Goal: Transaction & Acquisition: Purchase product/service

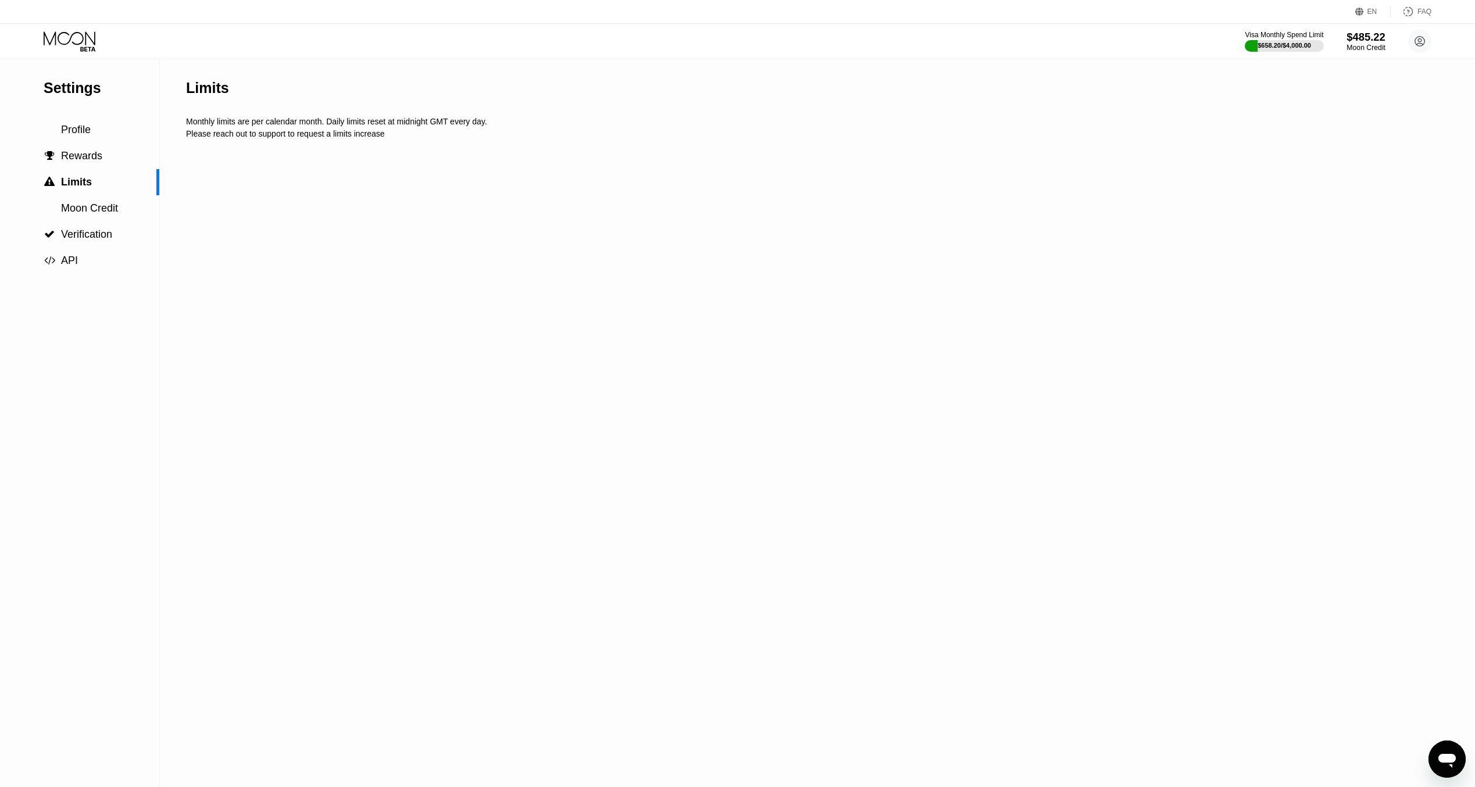
drag, startPoint x: 0, startPoint y: 0, endPoint x: 1368, endPoint y: 39, distance: 1369.0
click at [1368, 39] on div "$485.22" at bounding box center [1365, 37] width 39 height 12
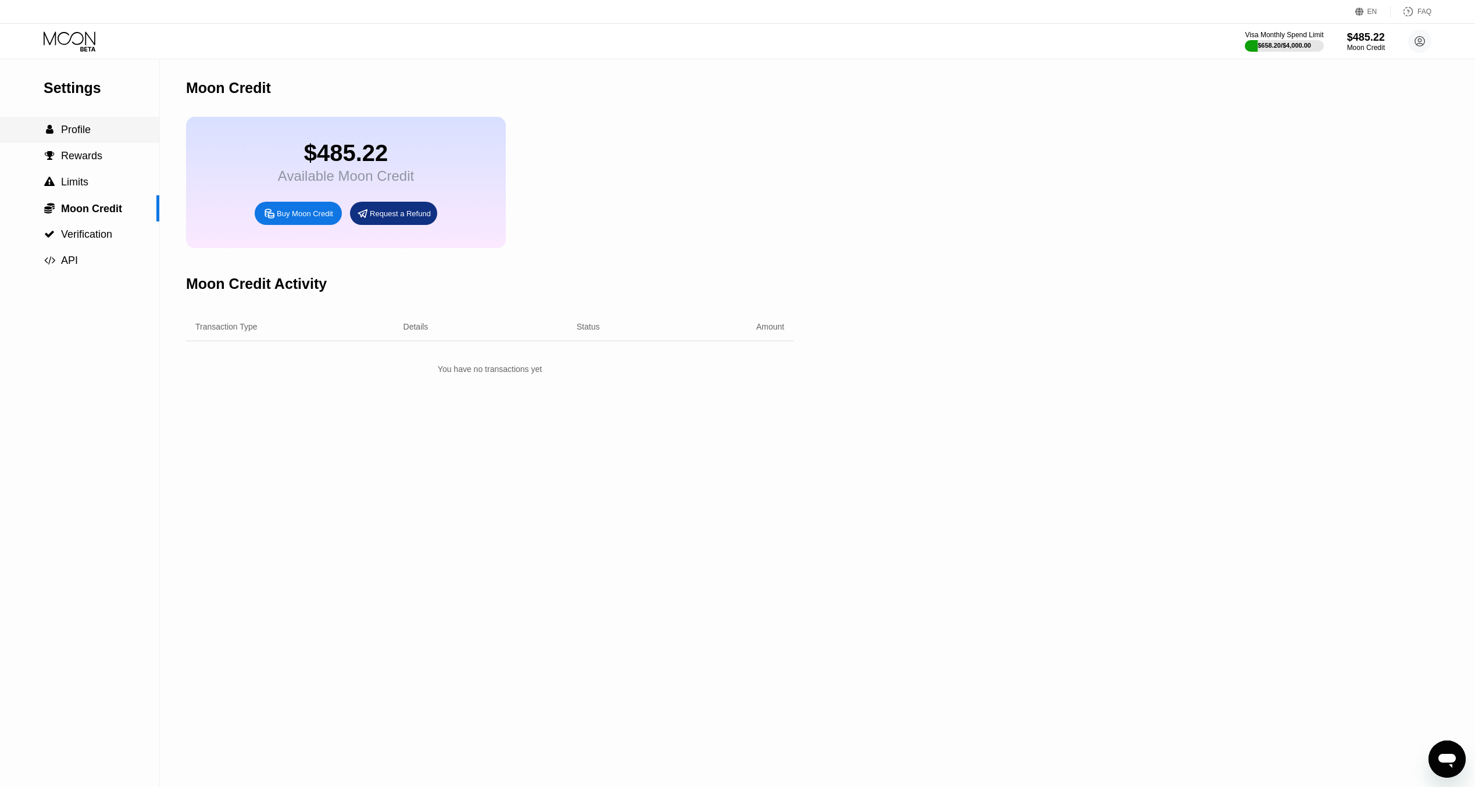
click at [116, 143] on div " Profile" at bounding box center [79, 130] width 159 height 26
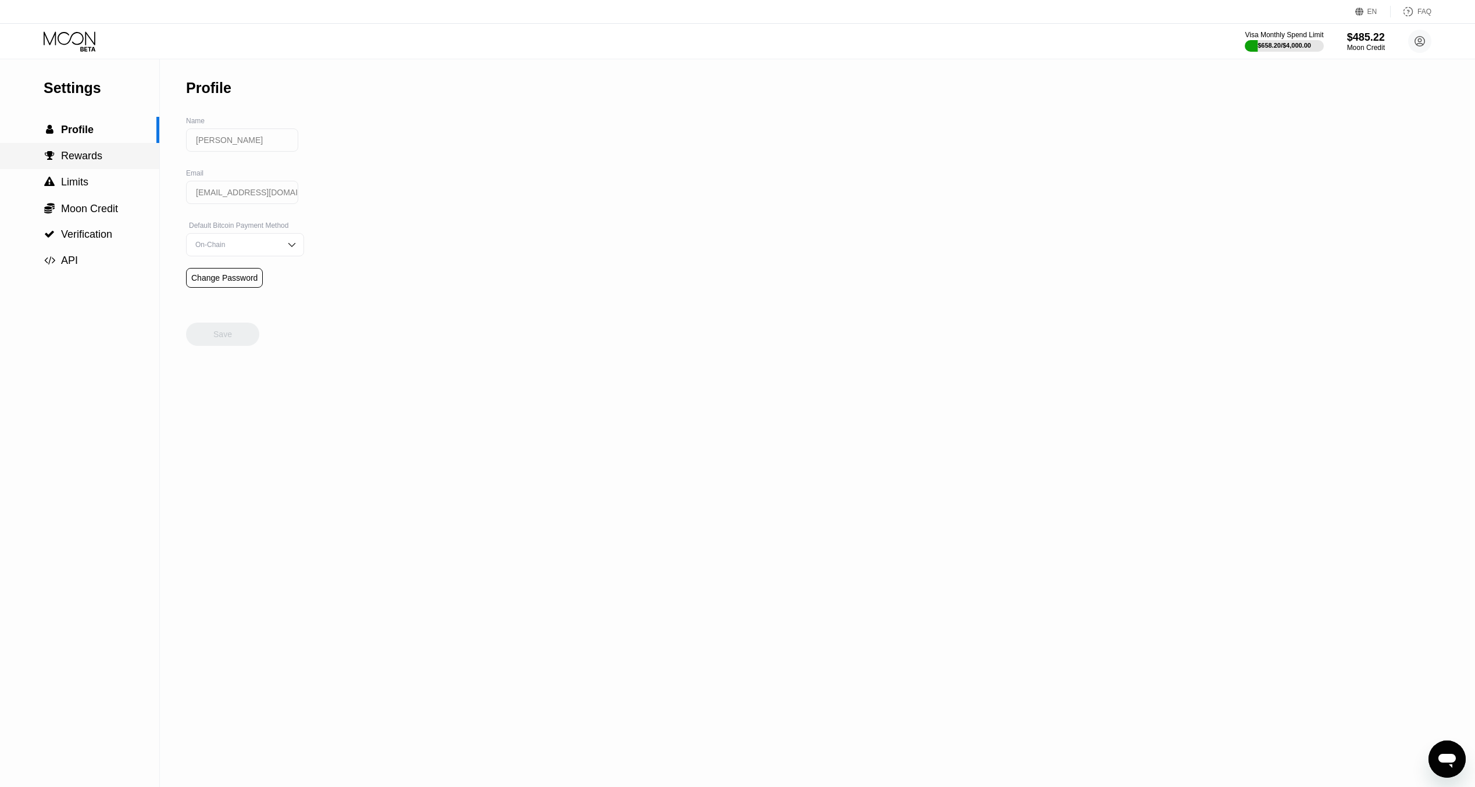
click at [113, 156] on div " Rewards" at bounding box center [79, 156] width 159 height 12
click at [105, 178] on div " Limits" at bounding box center [79, 182] width 159 height 12
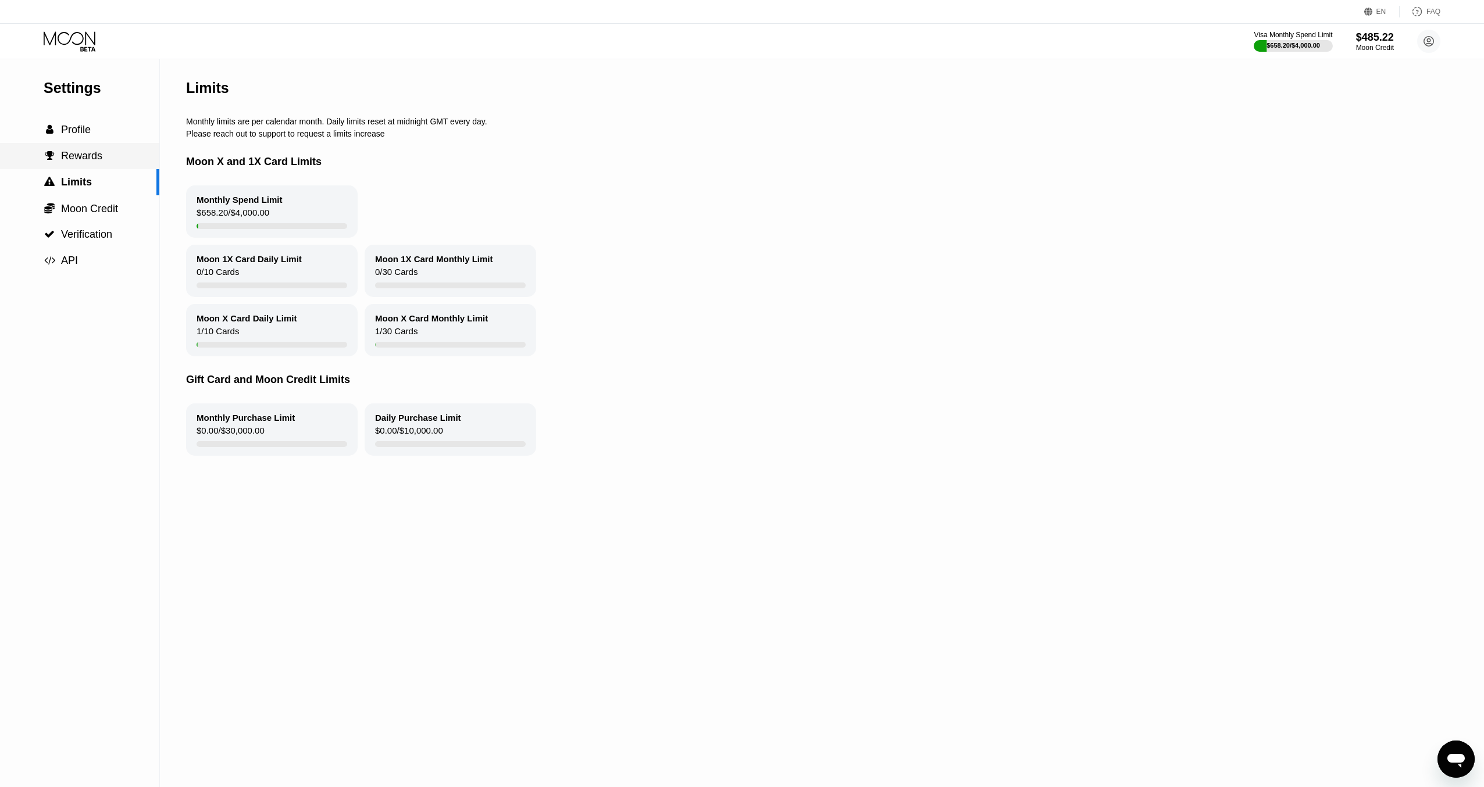
click at [109, 157] on div " Rewards" at bounding box center [79, 156] width 159 height 12
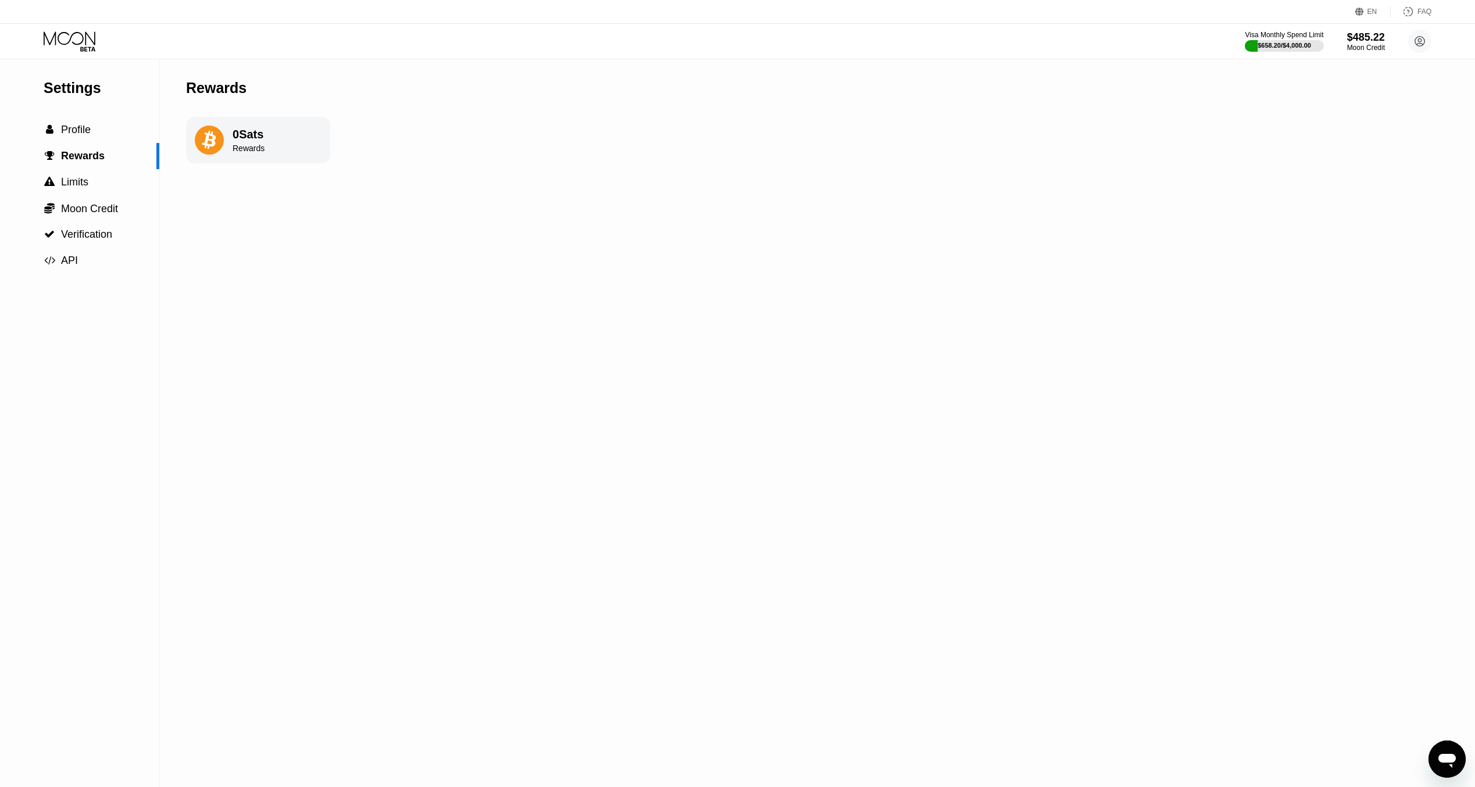
click at [237, 128] on div "0 Sats" at bounding box center [249, 134] width 32 height 13
click at [74, 180] on span "Limits" at bounding box center [74, 182] width 27 height 12
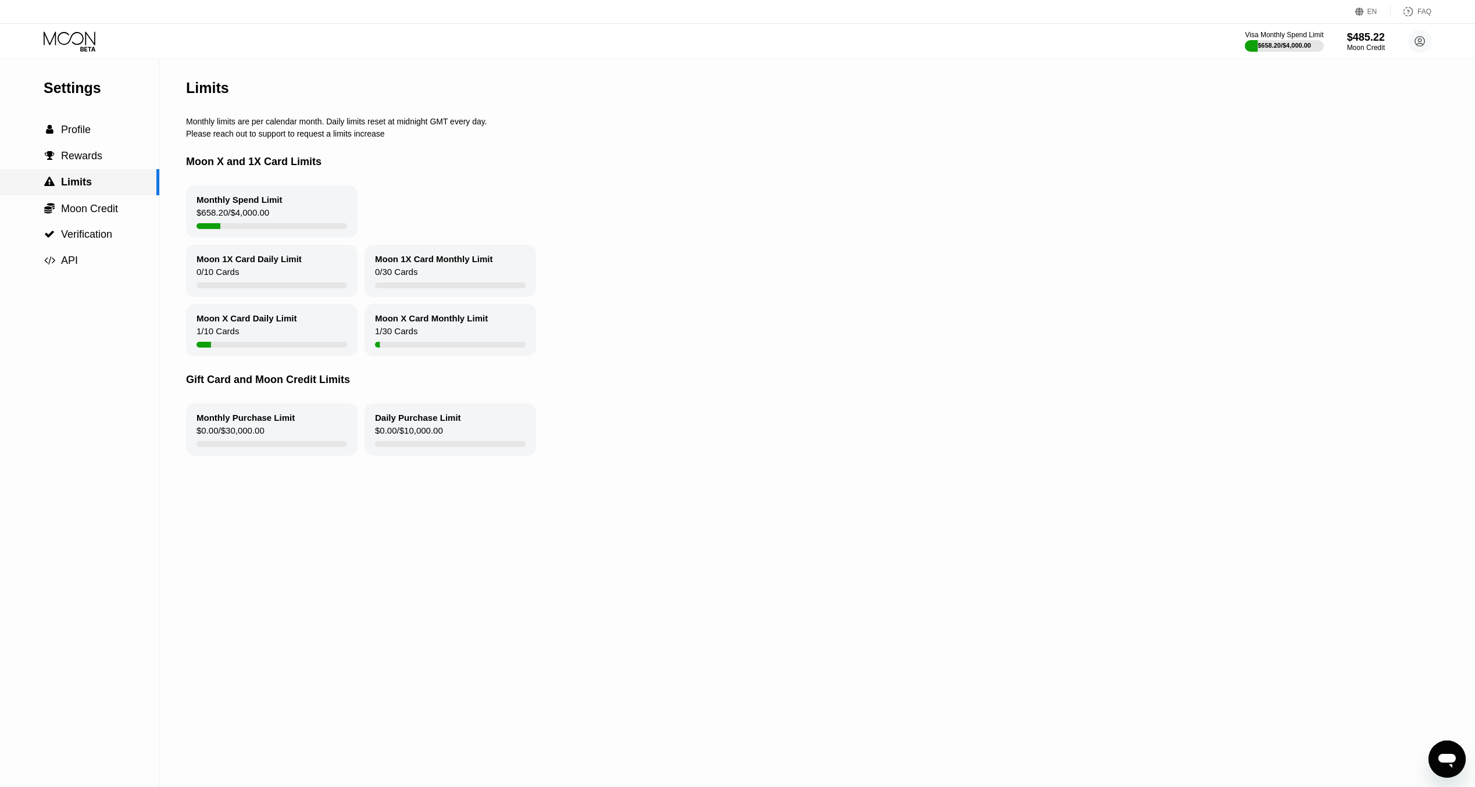
click at [91, 195] on div " Limits" at bounding box center [79, 182] width 159 height 26
click at [95, 201] on div " Moon Credit" at bounding box center [79, 208] width 159 height 26
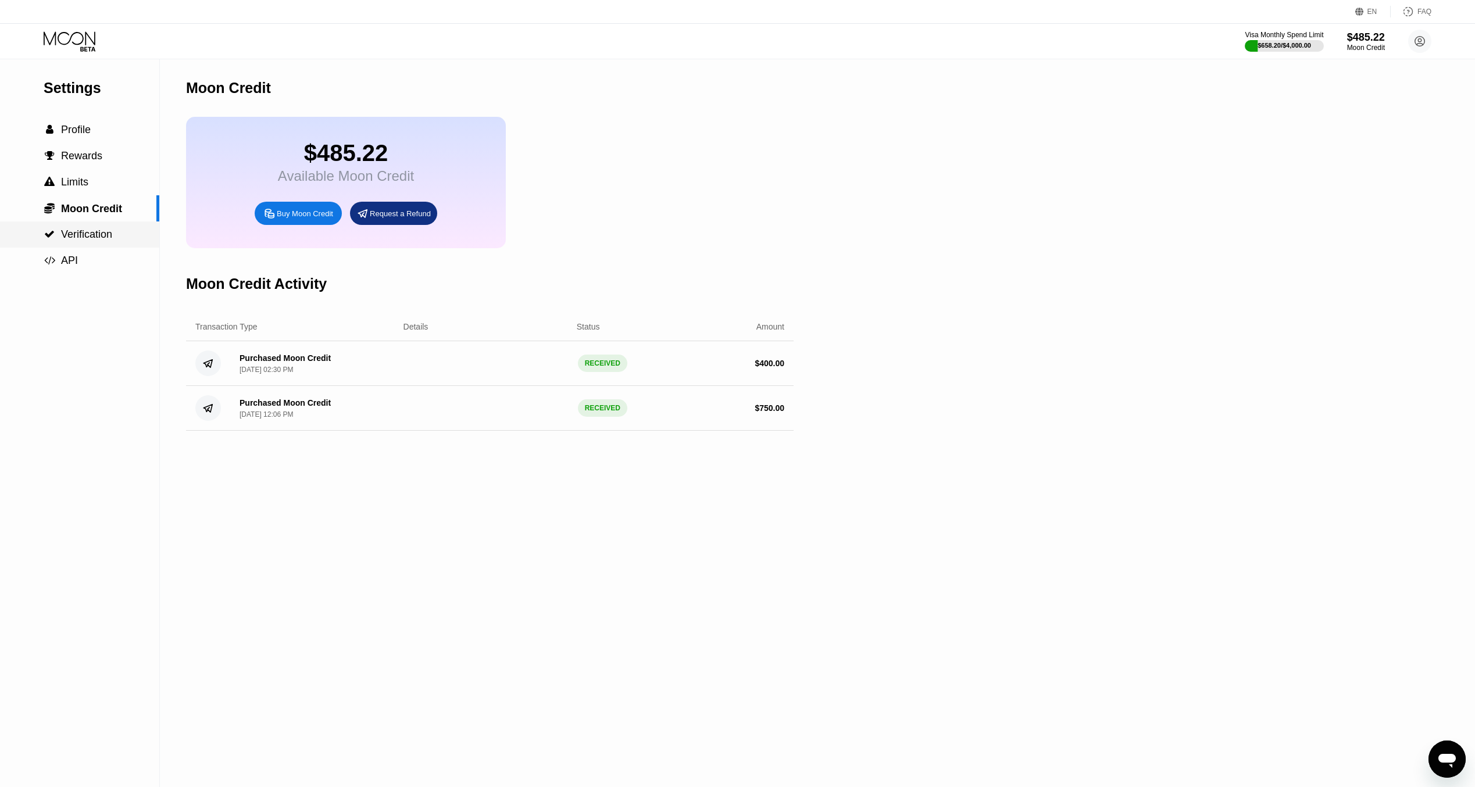
click at [91, 230] on span "Verification" at bounding box center [86, 234] width 51 height 12
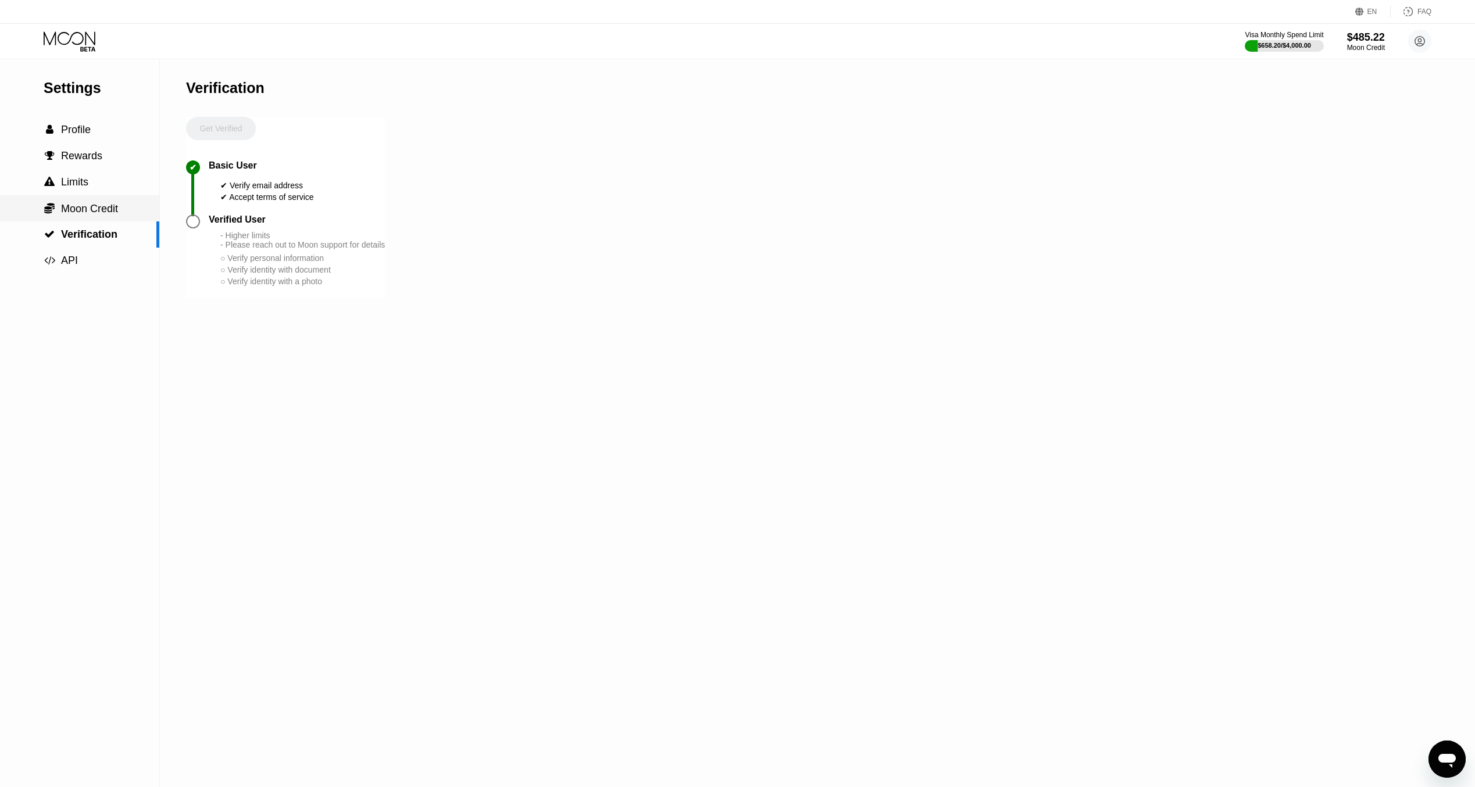
click at [87, 211] on span "Moon Credit" at bounding box center [89, 209] width 57 height 12
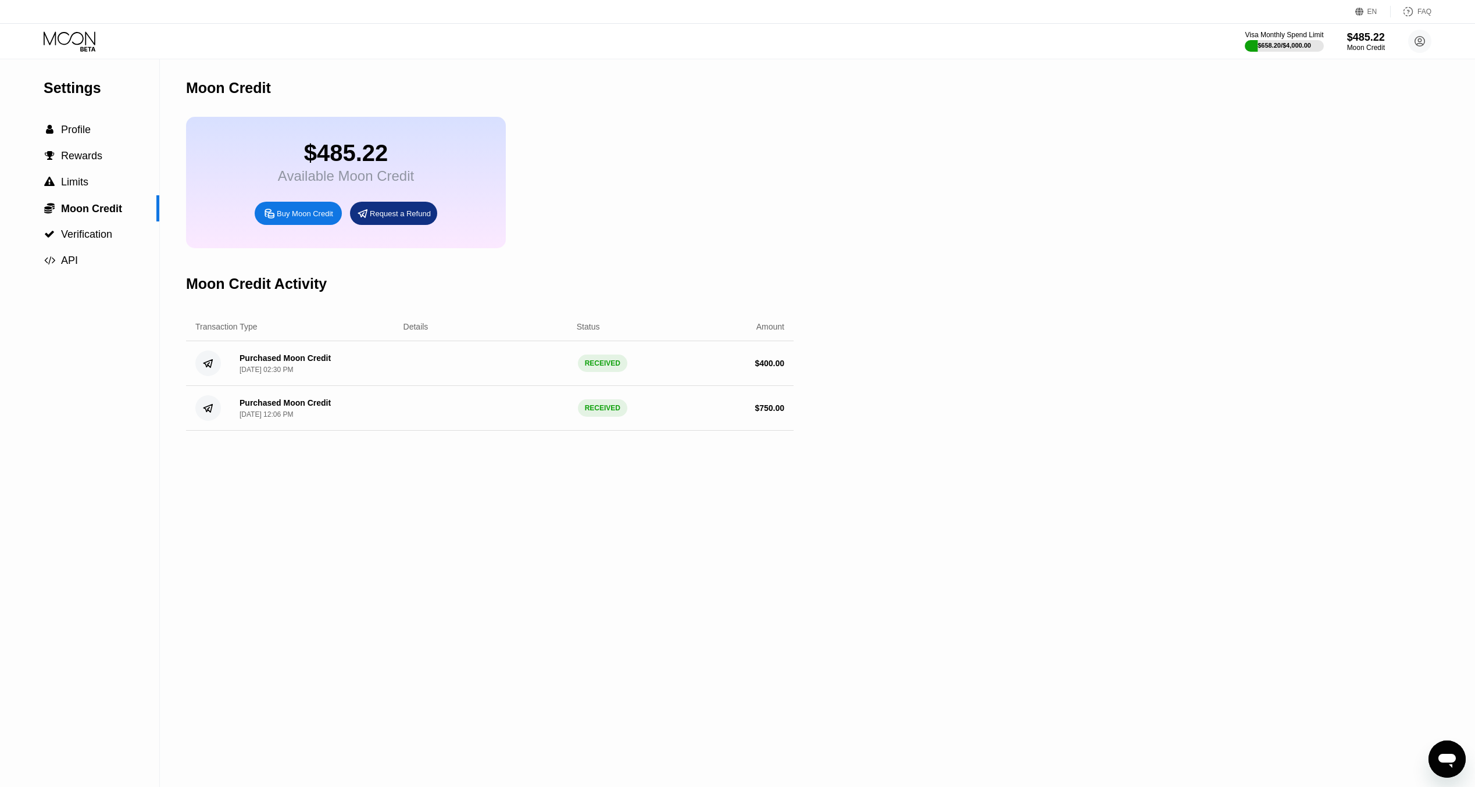
click at [607, 372] on div "RECEIVED" at bounding box center [602, 363] width 49 height 17
drag, startPoint x: 607, startPoint y: 377, endPoint x: 604, endPoint y: 383, distance: 6.8
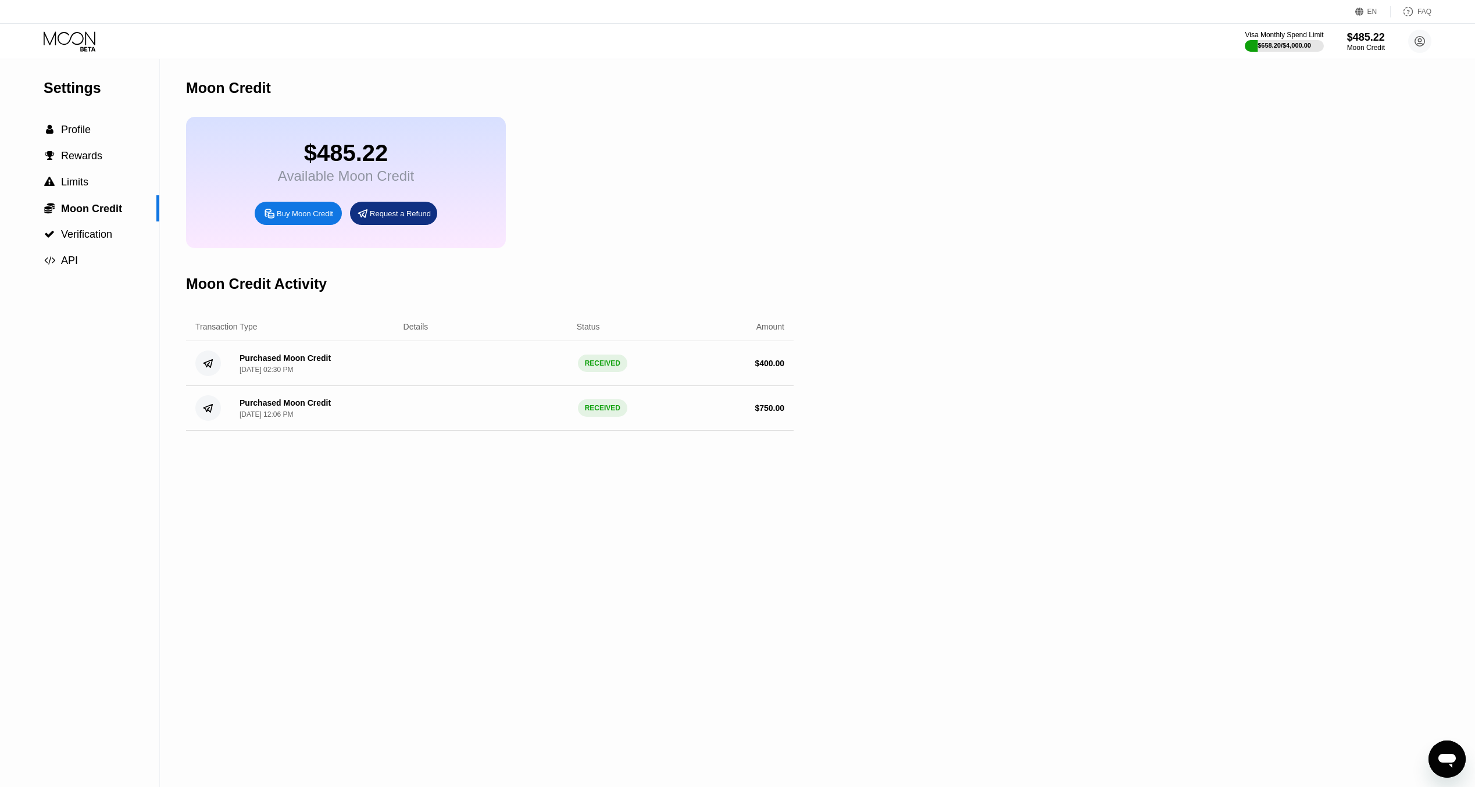
click at [607, 372] on div "RECEIVED" at bounding box center [602, 363] width 49 height 17
drag, startPoint x: 596, startPoint y: 384, endPoint x: 580, endPoint y: 382, distance: 15.9
click at [592, 372] on div "RECEIVED" at bounding box center [602, 363] width 49 height 17
click at [52, 40] on icon at bounding box center [70, 37] width 52 height 13
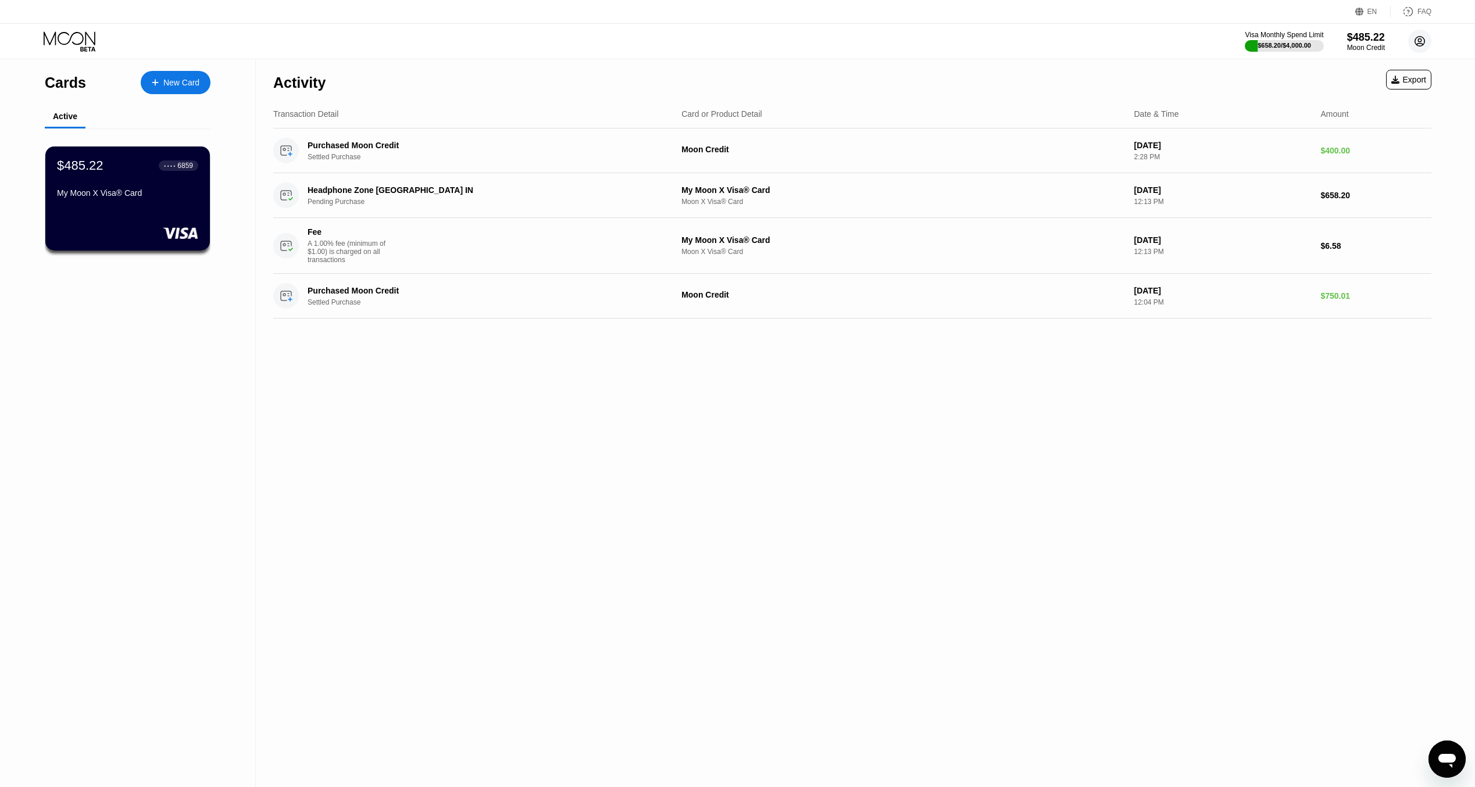
click at [1421, 41] on icon at bounding box center [1420, 41] width 6 height 6
click at [1342, 192] on div "Careers" at bounding box center [1346, 196] width 29 height 9
click at [1376, 52] on div "Moon Credit" at bounding box center [1365, 48] width 39 height 8
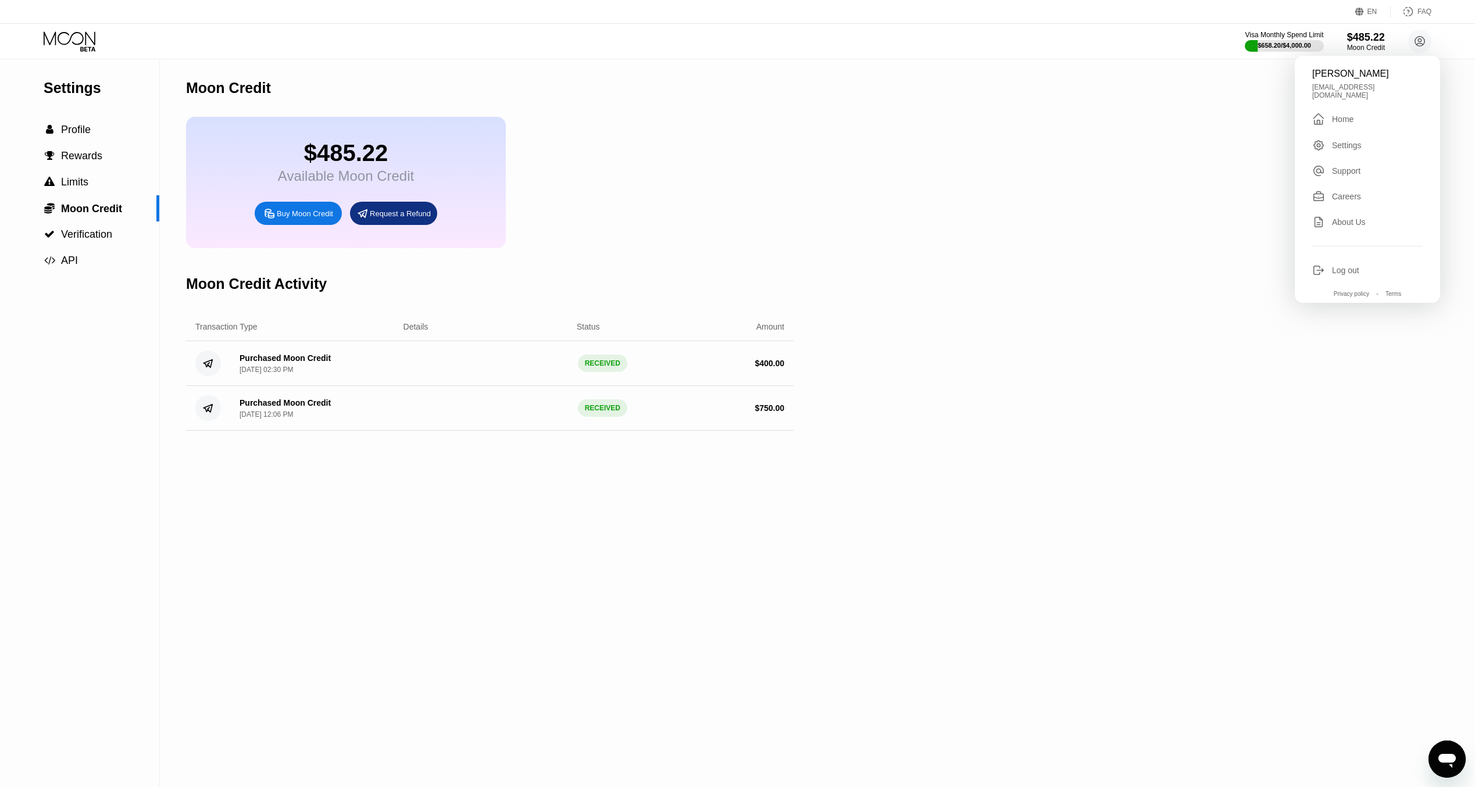
click at [299, 219] on div "Buy Moon Credit" at bounding box center [305, 214] width 56 height 10
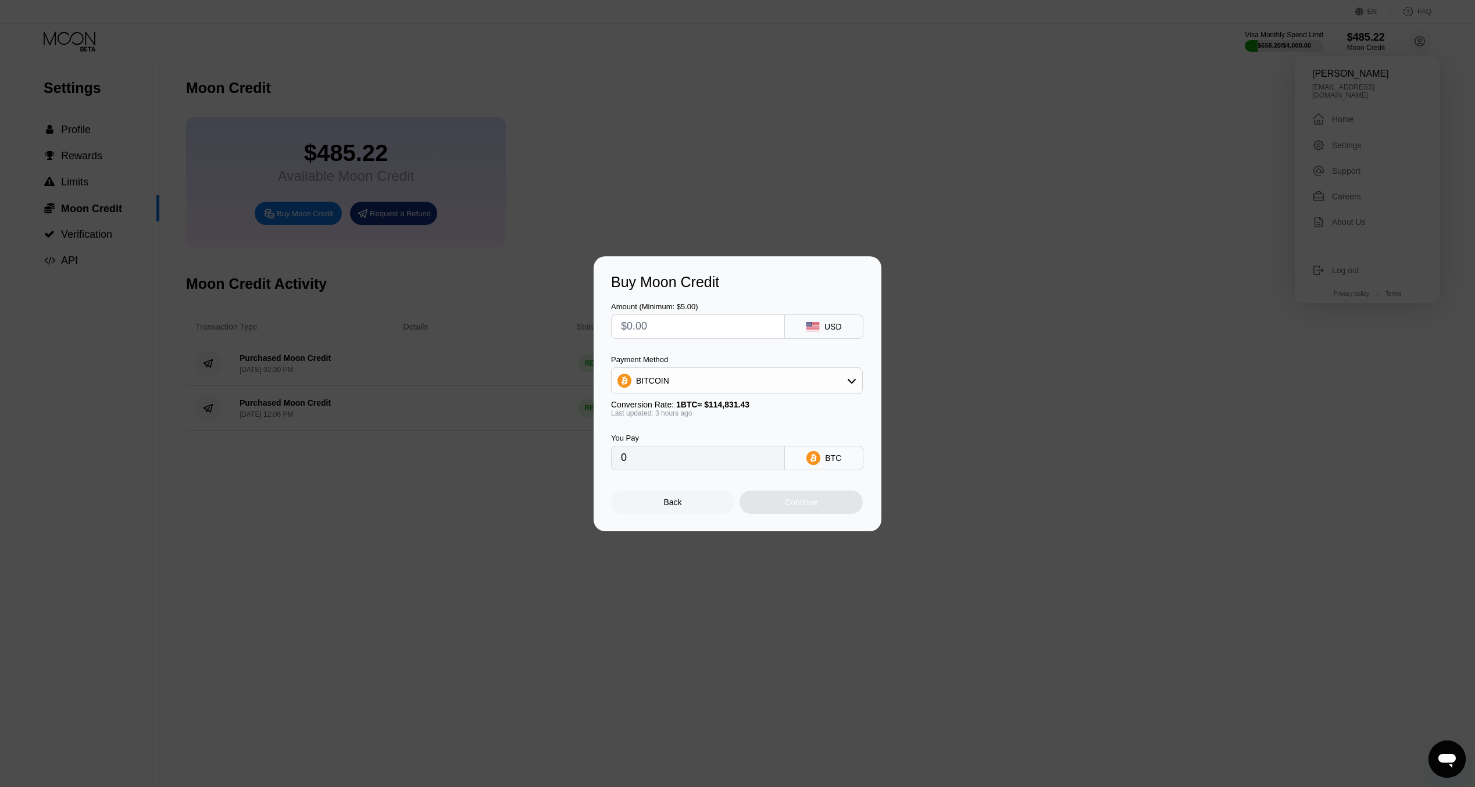
click at [763, 387] on div "BITCOIN" at bounding box center [737, 380] width 251 height 23
click at [725, 453] on div "USDC on Polygon" at bounding box center [736, 463] width 245 height 23
click at [708, 461] on input "0" at bounding box center [698, 457] width 154 height 23
drag, startPoint x: 695, startPoint y: 463, endPoint x: 595, endPoint y: 460, distance: 100.0
click at [595, 460] on div "Buy Moon Credit Amount (Minimum: $5.00) USD Payment Method USDC on Polygon Conv…" at bounding box center [738, 393] width 288 height 275
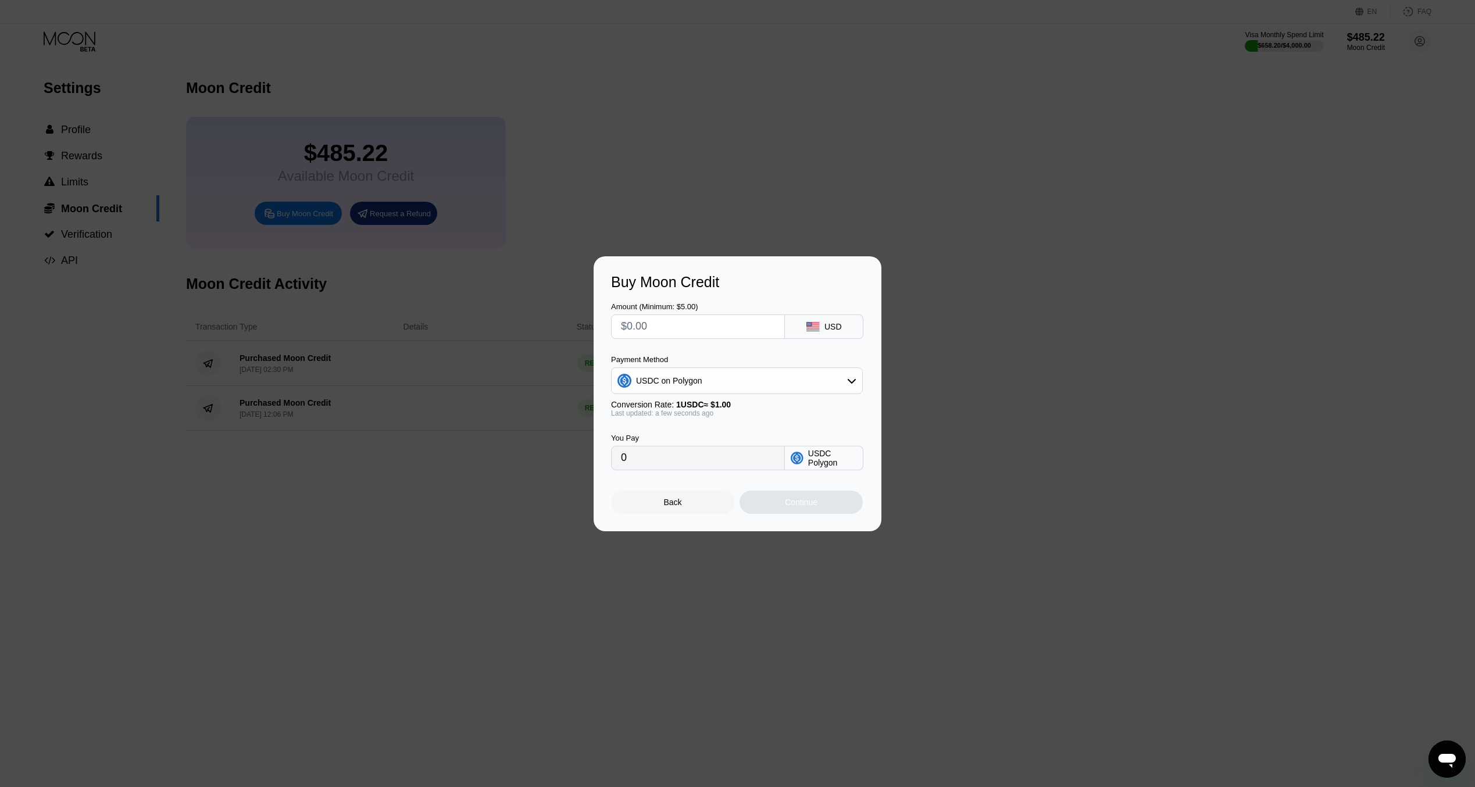
drag, startPoint x: 595, startPoint y: 460, endPoint x: 669, endPoint y: 470, distance: 75.1
click at [669, 470] on input "0" at bounding box center [698, 457] width 154 height 23
drag, startPoint x: 658, startPoint y: 465, endPoint x: 598, endPoint y: 457, distance: 61.0
click at [598, 457] on div "Buy Moon Credit Amount (Minimum: $5.00) USD Payment Method USDC on Polygon Conv…" at bounding box center [738, 393] width 288 height 275
drag, startPoint x: 598, startPoint y: 457, endPoint x: 727, endPoint y: 443, distance: 129.8
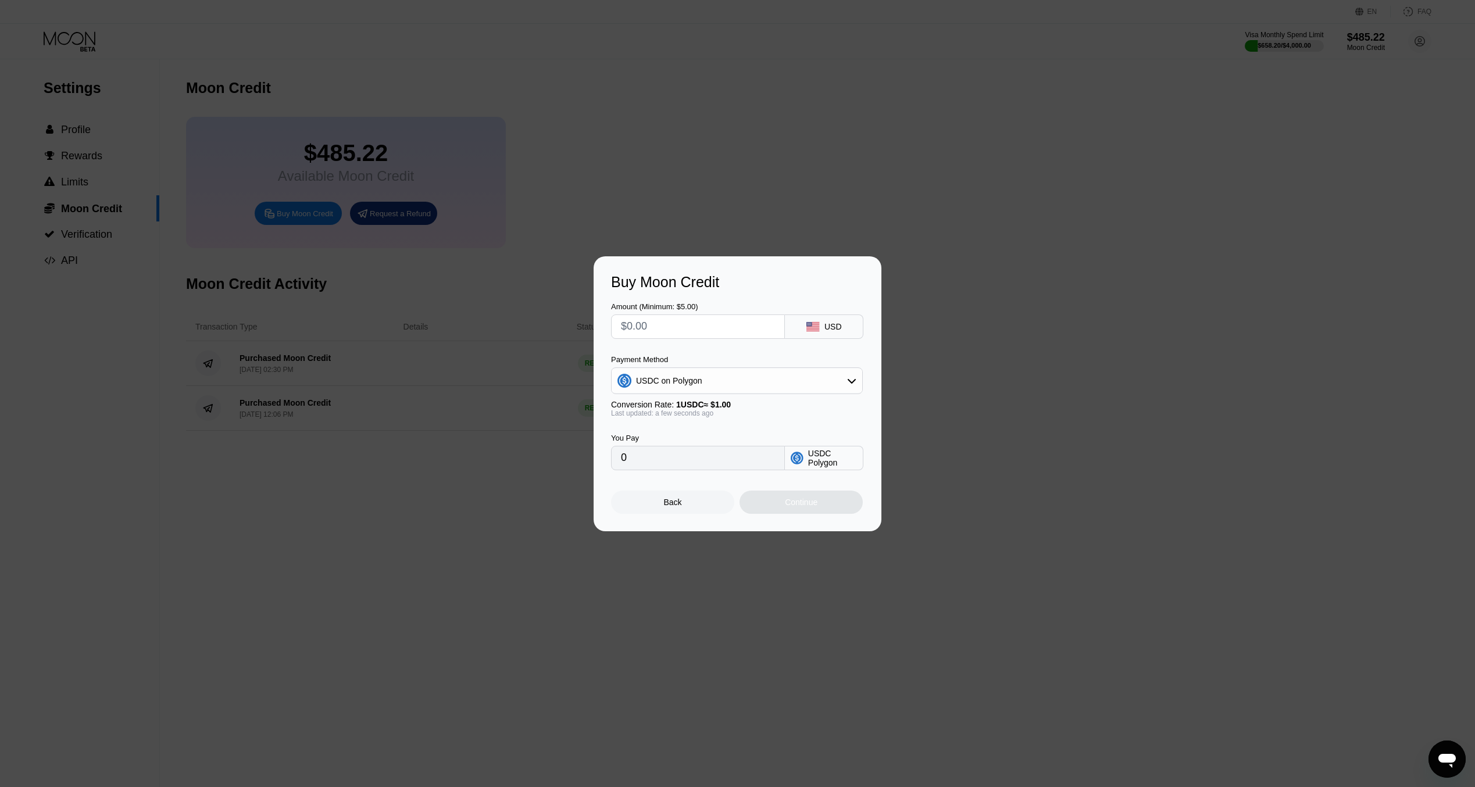
click at [724, 438] on div "You Pay" at bounding box center [698, 438] width 174 height 9
click at [742, 476] on div "Back Continue" at bounding box center [737, 492] width 253 height 44
click at [745, 469] on input "0" at bounding box center [698, 457] width 154 height 23
drag, startPoint x: 745, startPoint y: 469, endPoint x: 729, endPoint y: 458, distance: 19.4
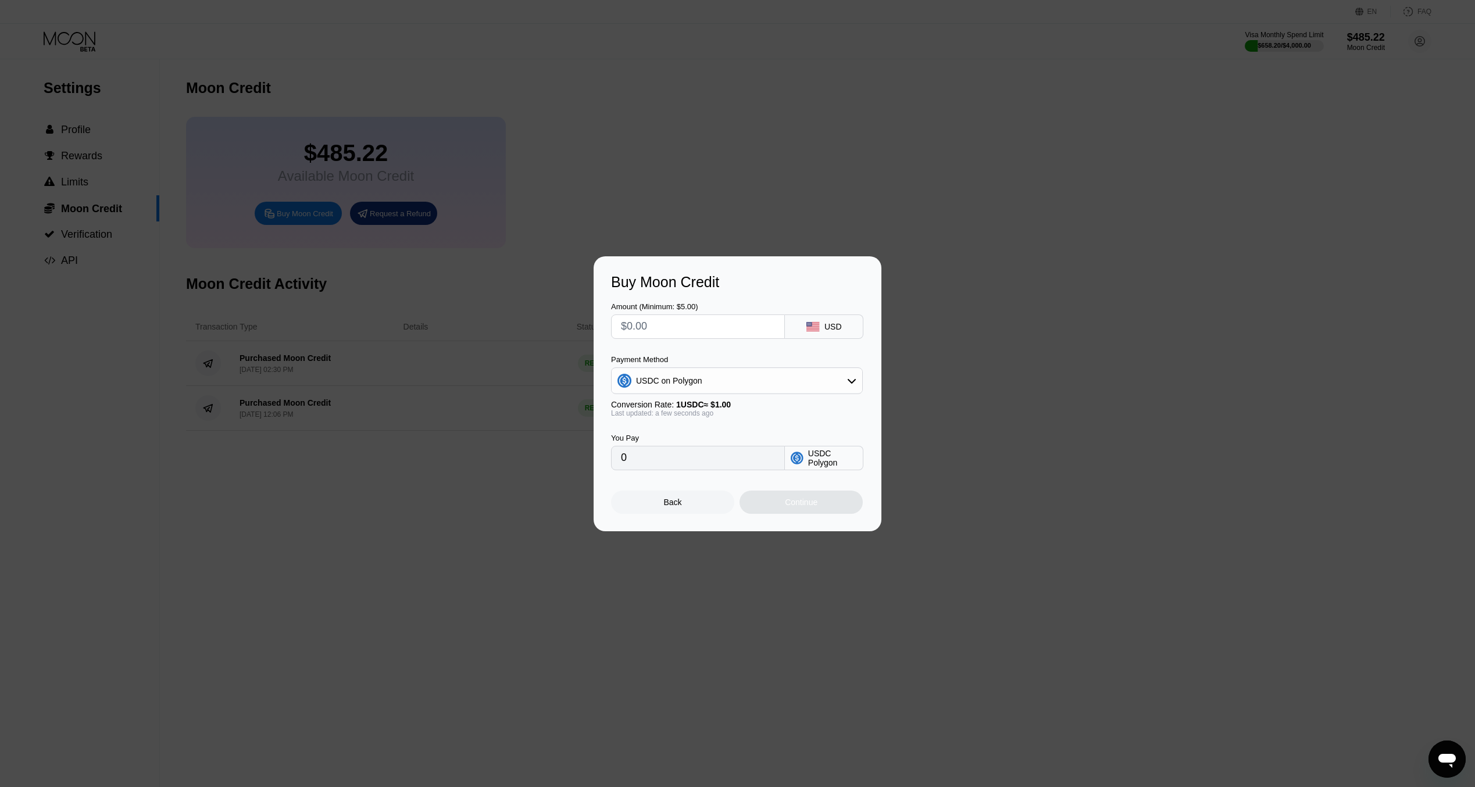
click at [729, 461] on input "0" at bounding box center [698, 457] width 154 height 23
click at [758, 323] on input "text" at bounding box center [698, 326] width 154 height 23
type input "$2"
type input "2.00000000"
type input "$20"
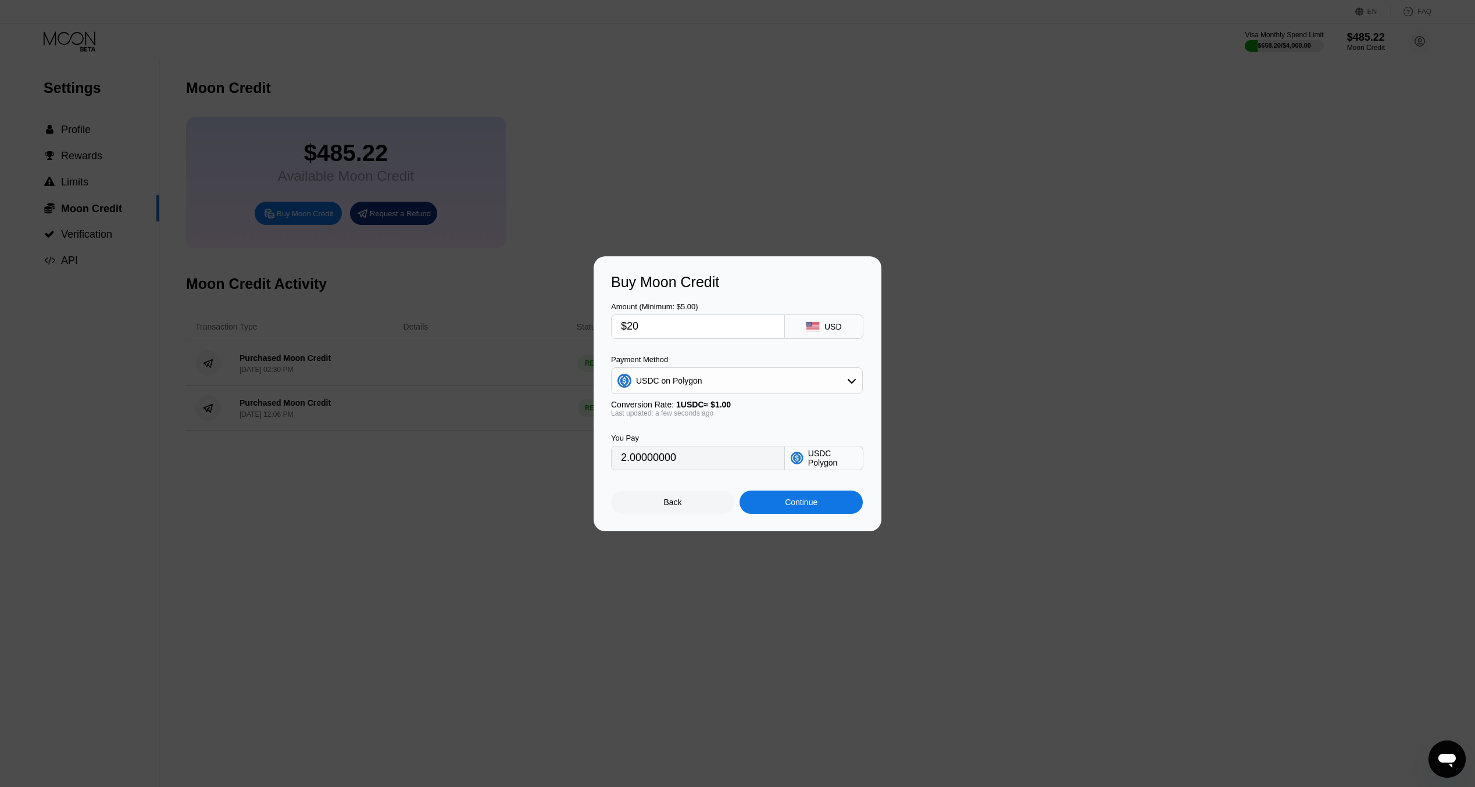
type input "20.00000000"
type input "$200"
type input "200.00000000"
click at [628, 325] on input "$200" at bounding box center [698, 326] width 154 height 23
type input "$300"
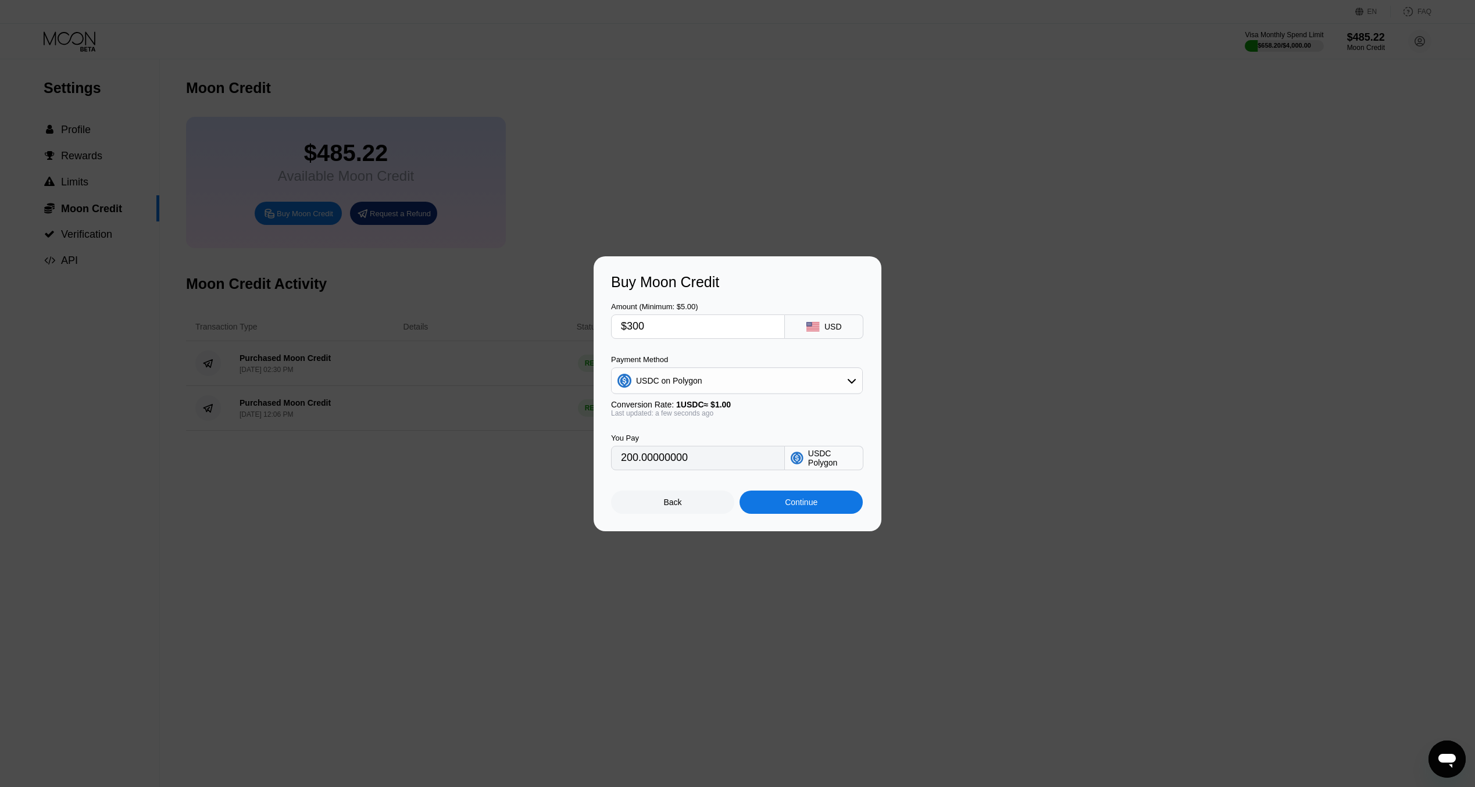
type input "300.00000000"
click at [632, 327] on input "$300" at bounding box center [698, 326] width 154 height 23
type input "$300"
click at [785, 507] on div "Continue" at bounding box center [801, 502] width 33 height 9
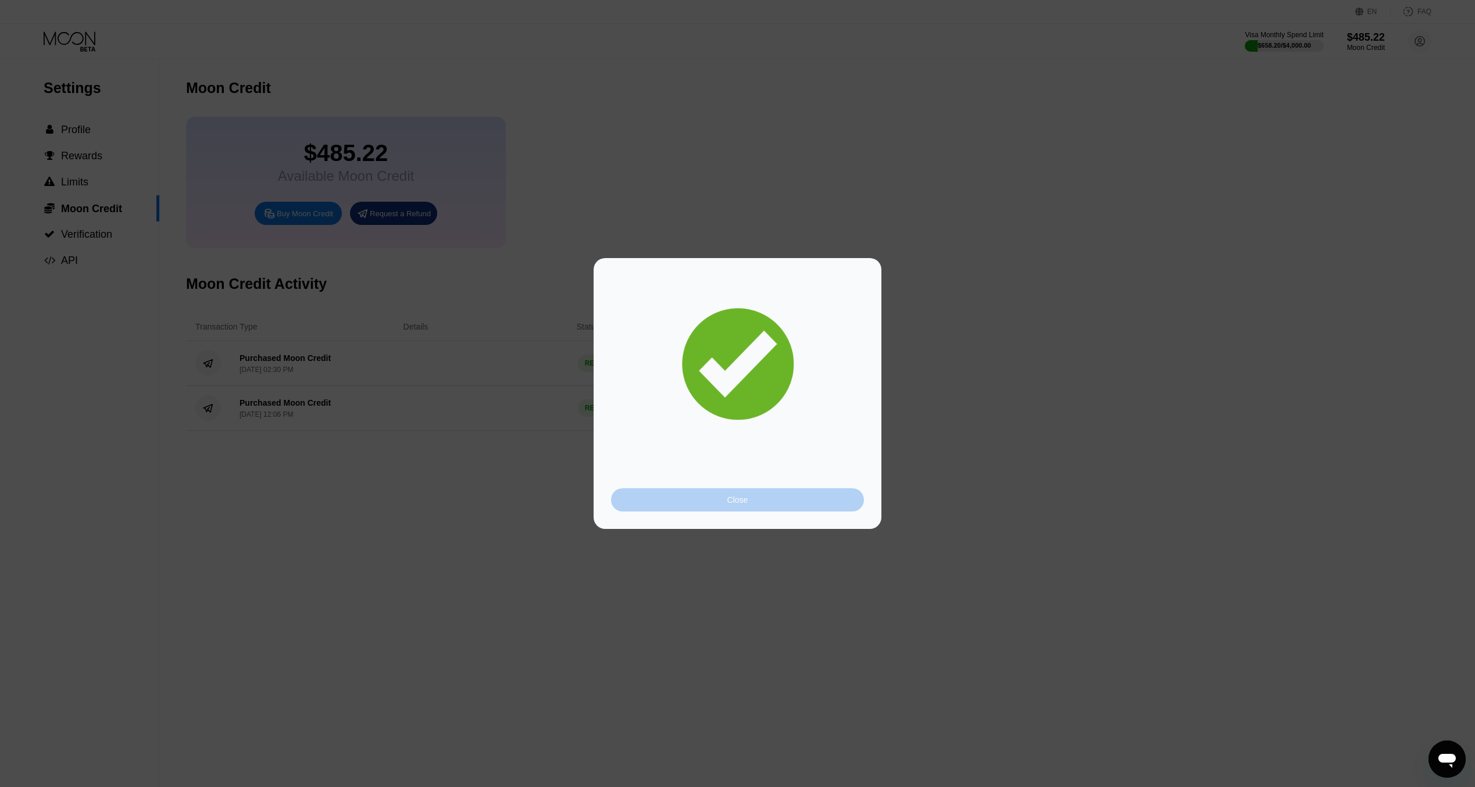
click at [701, 499] on div "Close" at bounding box center [737, 499] width 253 height 23
